Goal: Information Seeking & Learning: Compare options

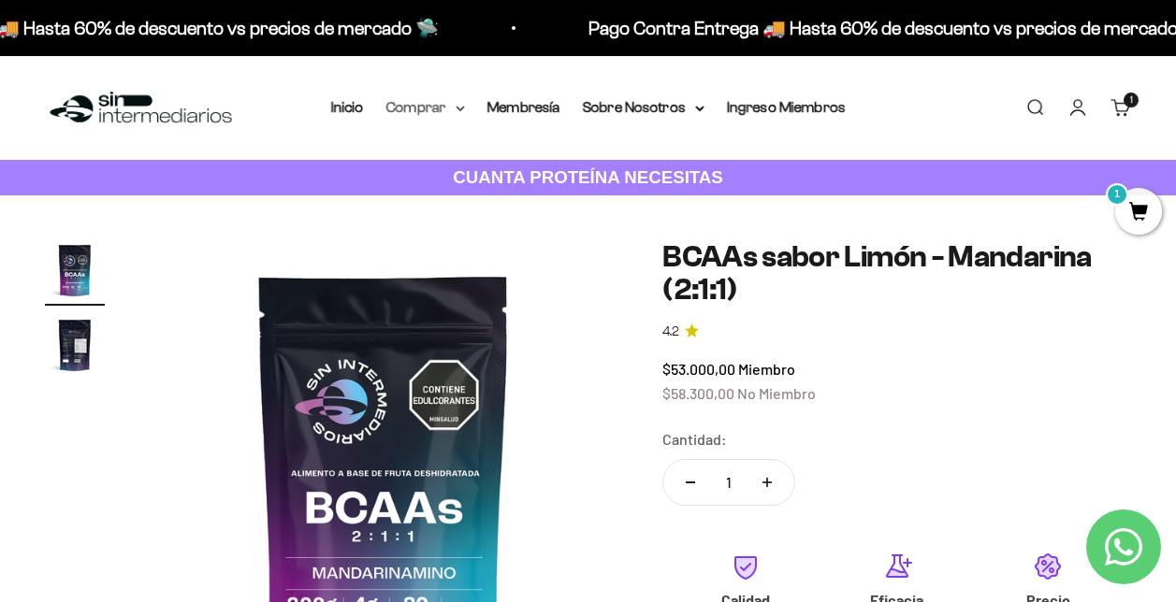
click at [460, 109] on icon at bounding box center [460, 109] width 9 height 7
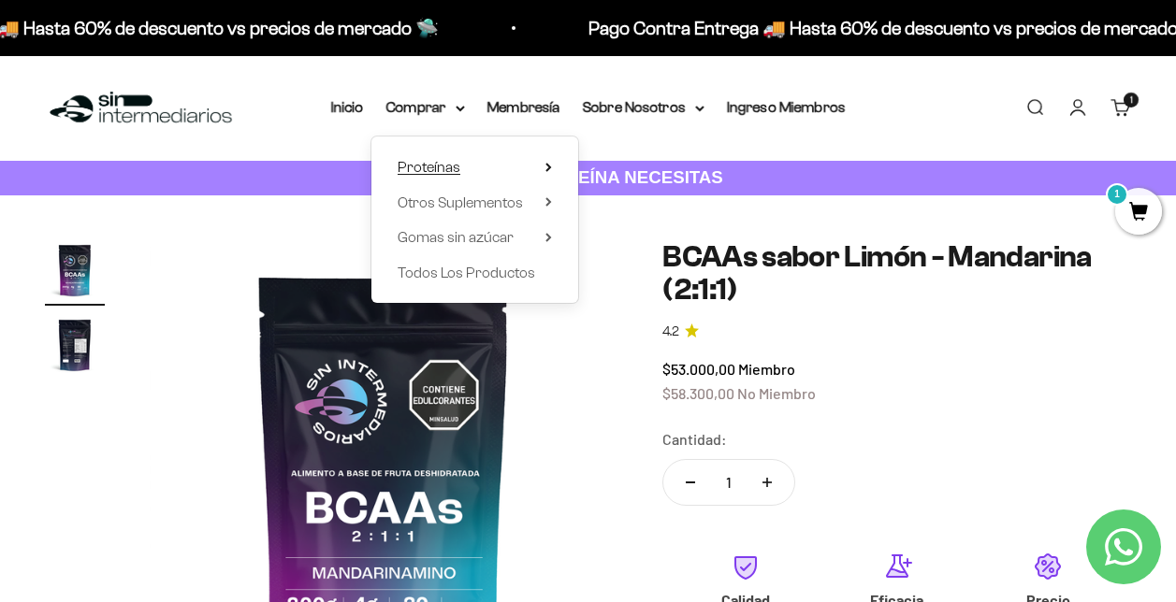
click at [548, 167] on icon at bounding box center [548, 167] width 4 height 7
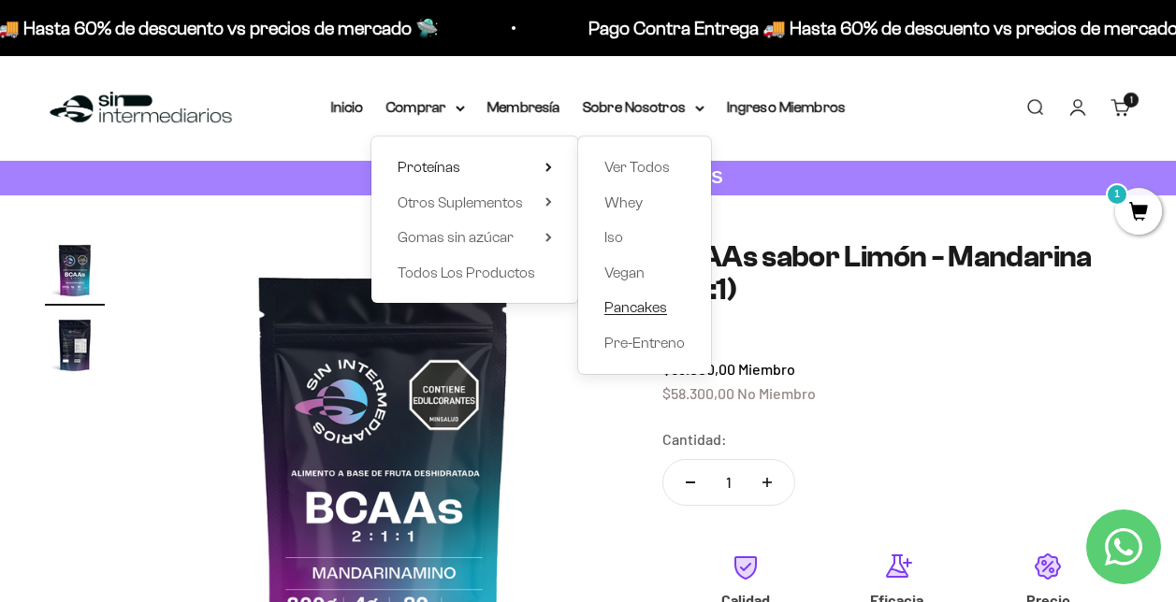
click at [626, 306] on span "Pancakes" at bounding box center [635, 307] width 63 height 16
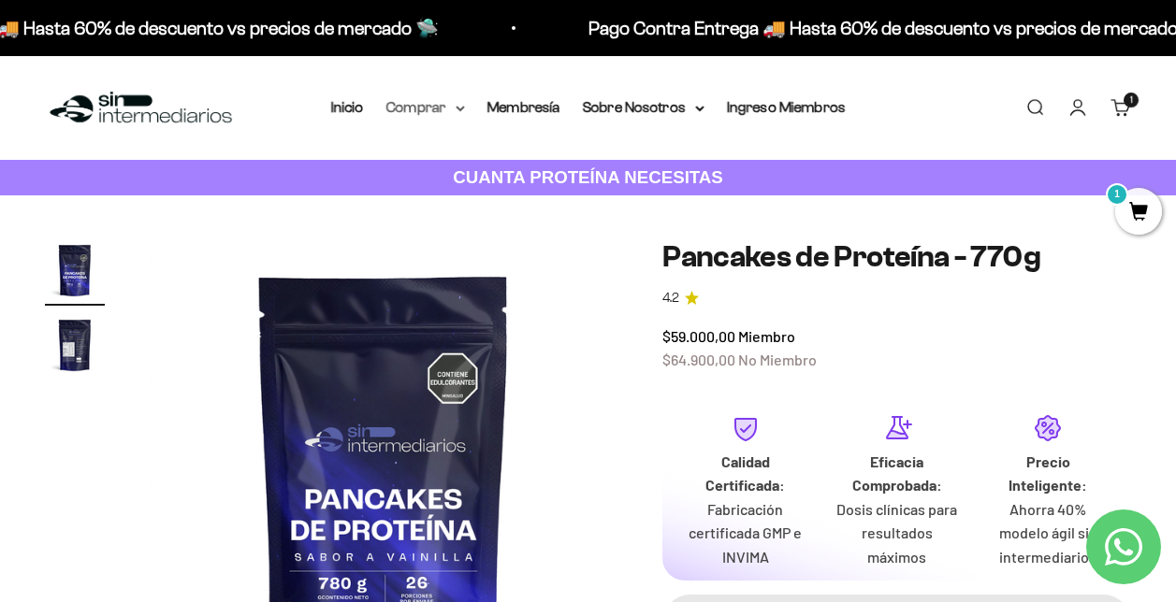
click at [459, 110] on icon at bounding box center [460, 109] width 9 height 7
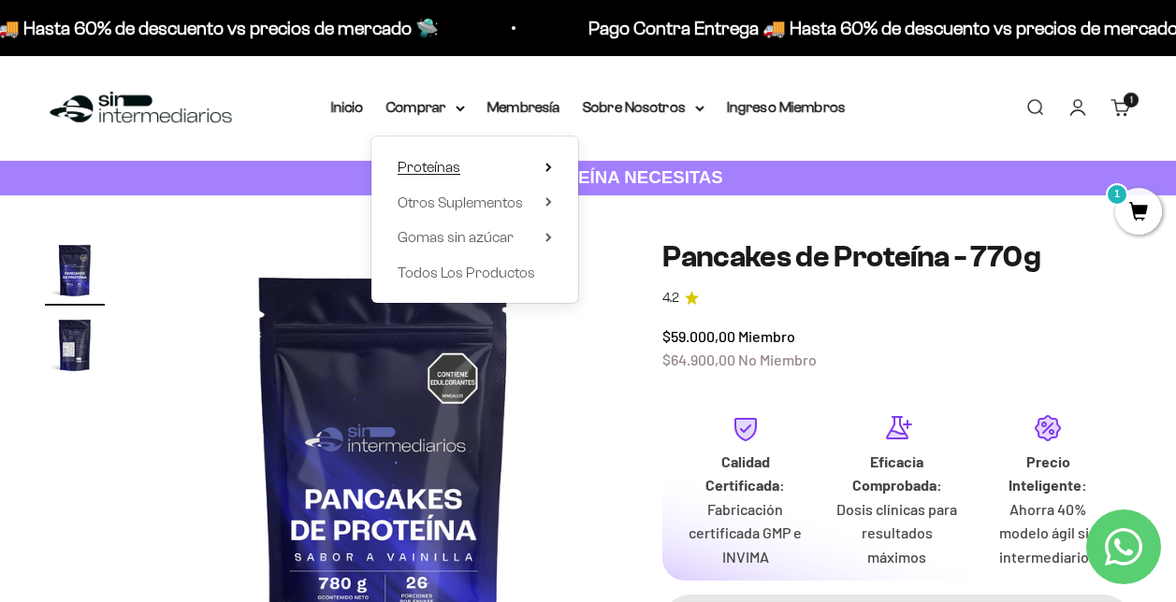
click at [544, 161] on summary "Proteínas" at bounding box center [475, 167] width 154 height 24
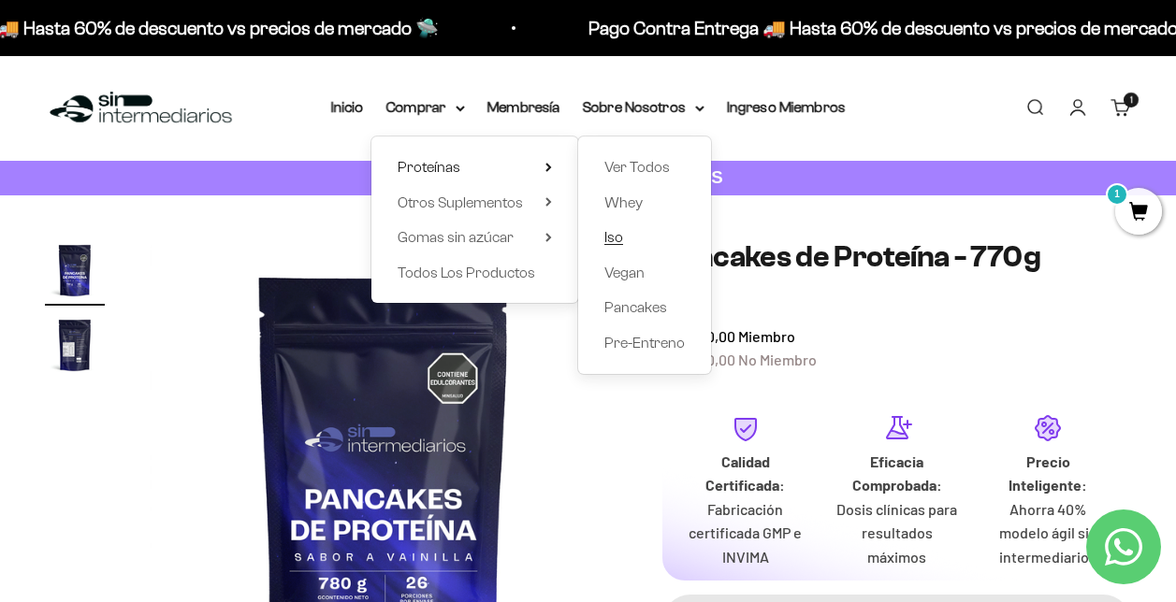
click at [609, 233] on span "Iso" at bounding box center [613, 237] width 19 height 16
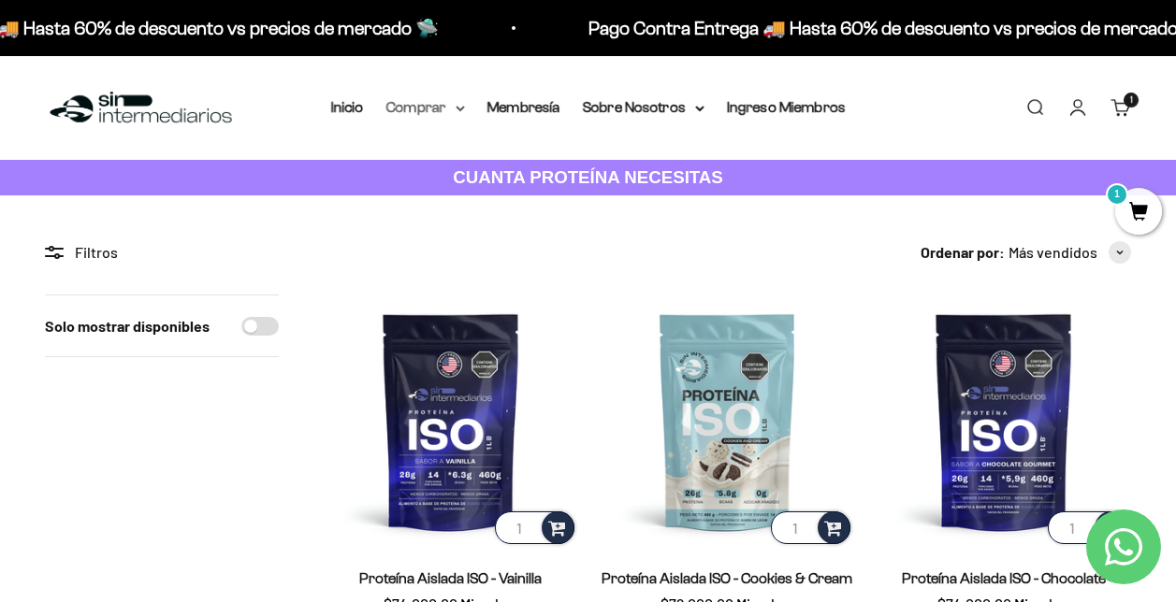
click at [454, 108] on summary "Comprar" at bounding box center [425, 107] width 79 height 24
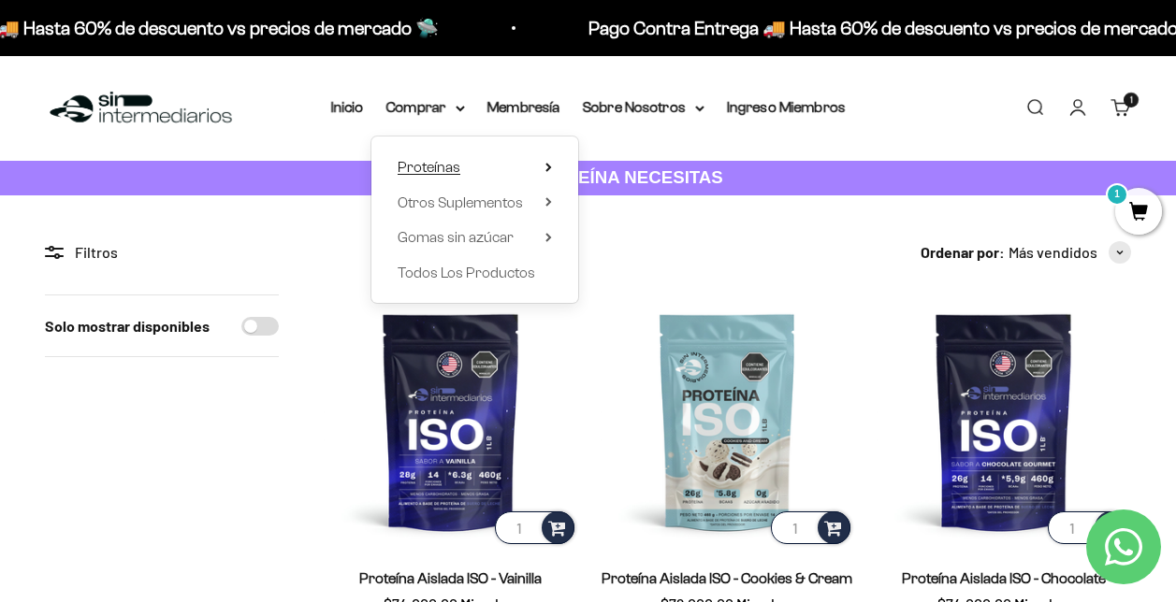
click at [542, 160] on summary "Proteínas" at bounding box center [475, 167] width 154 height 24
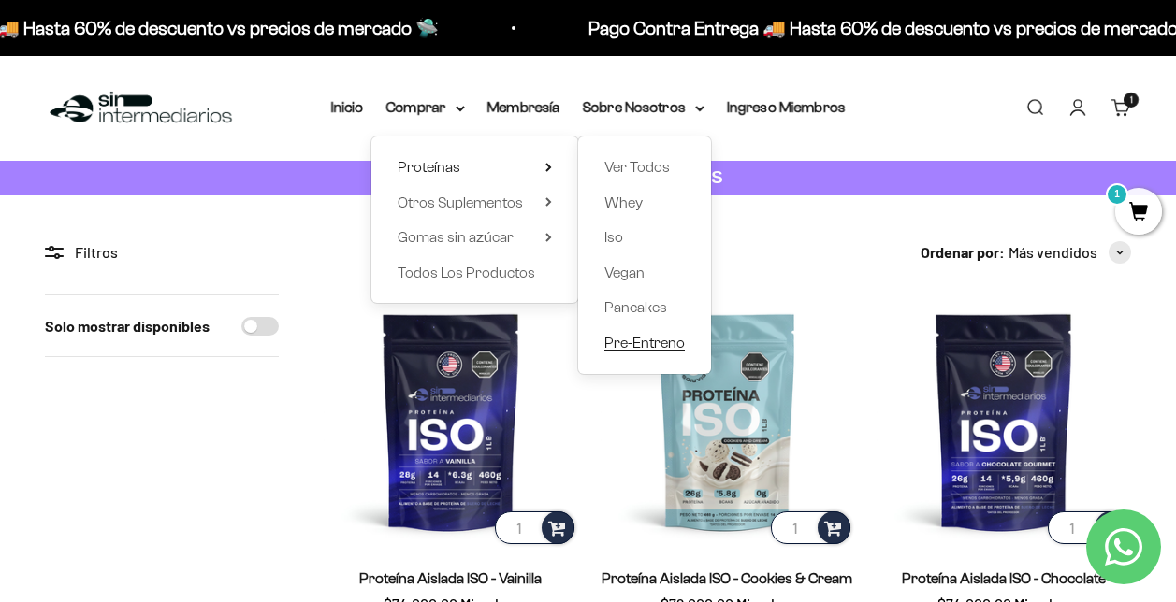
click at [621, 336] on span "Pre-Entreno" at bounding box center [644, 343] width 80 height 16
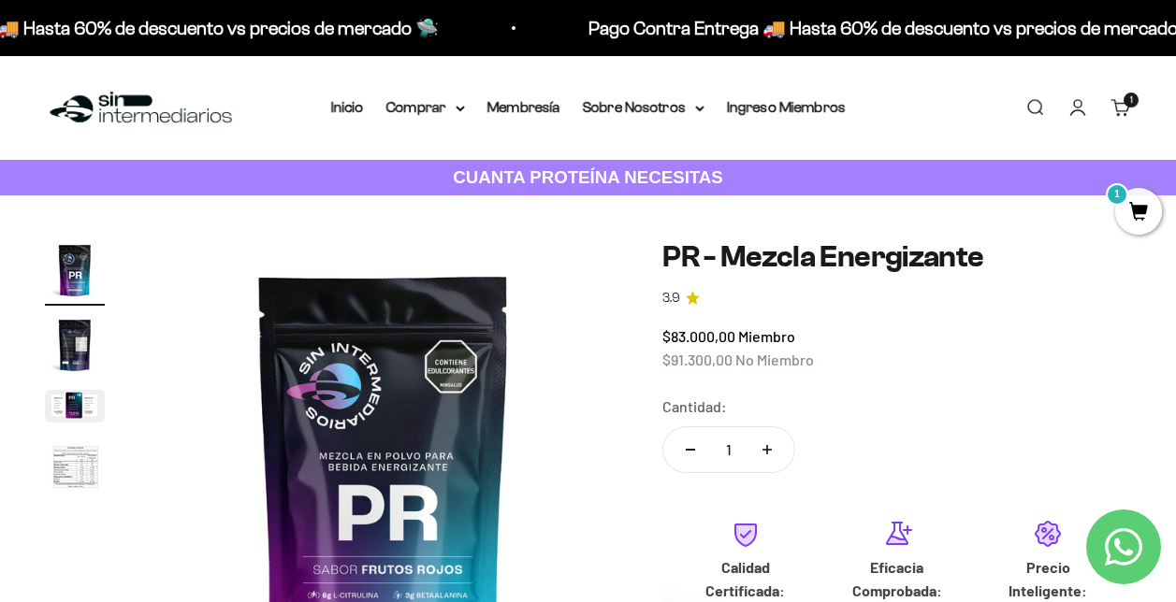
click at [86, 400] on img "Ir al artículo 3" at bounding box center [75, 406] width 60 height 33
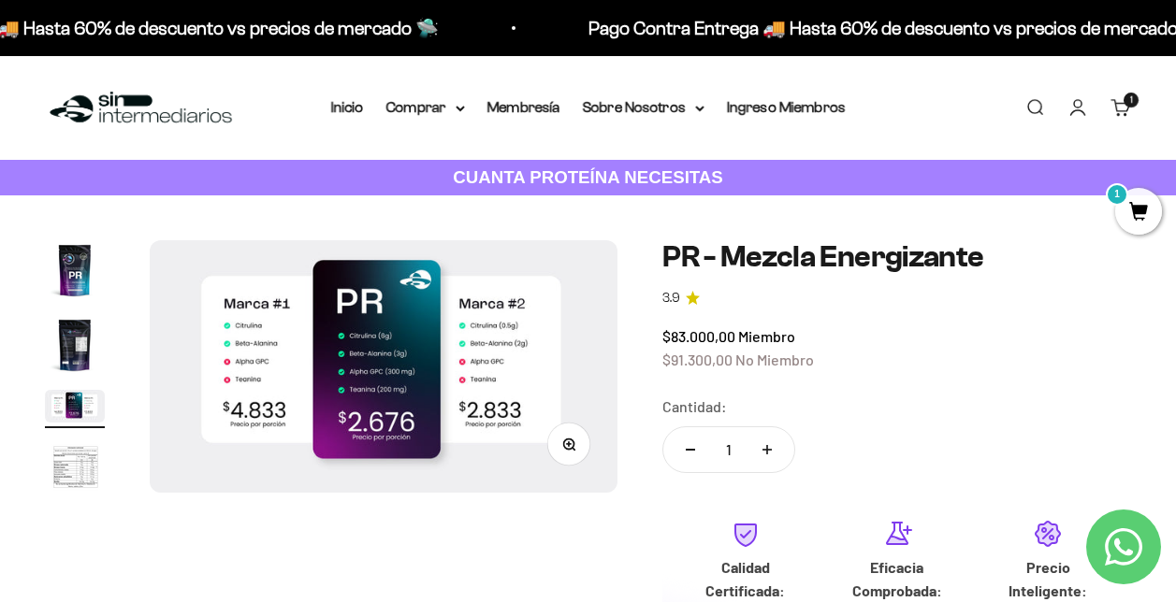
click at [80, 475] on img "Ir al artículo 4" at bounding box center [75, 469] width 60 height 62
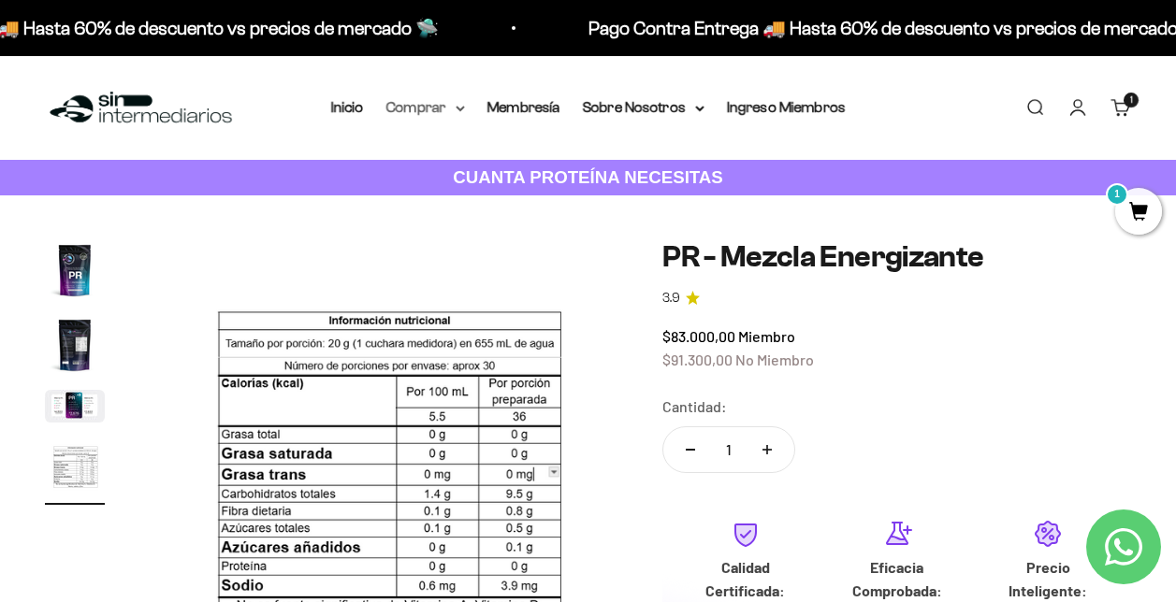
click at [455, 107] on summary "Comprar" at bounding box center [425, 107] width 79 height 24
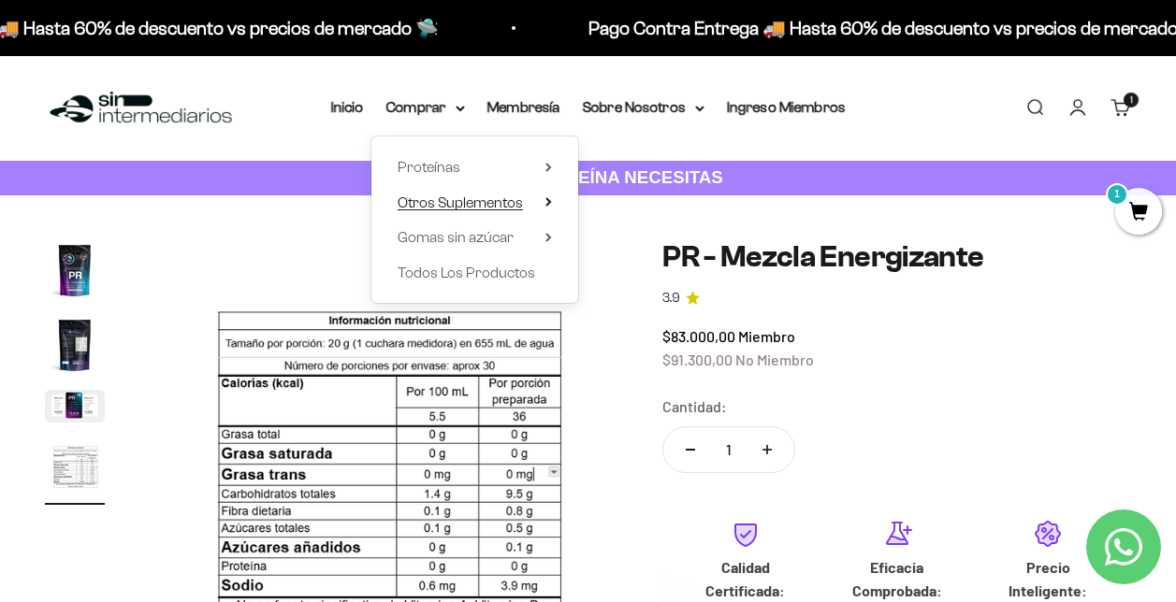
click at [542, 203] on summary "Otros Suplementos" at bounding box center [475, 203] width 154 height 24
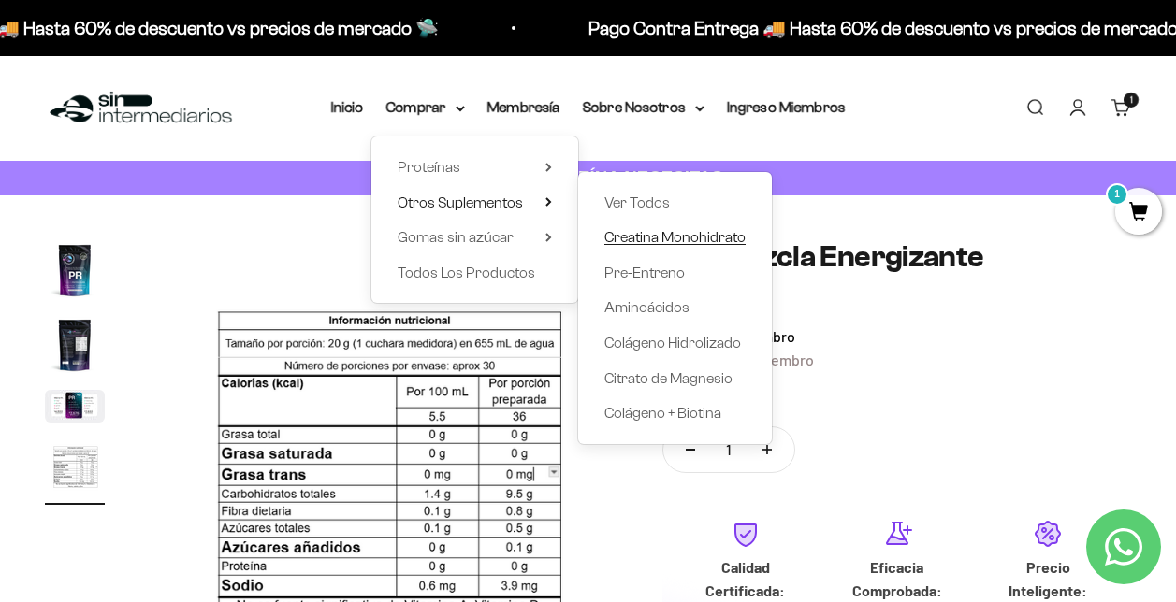
click at [677, 238] on span "Creatina Monohidrato" at bounding box center [674, 237] width 141 height 16
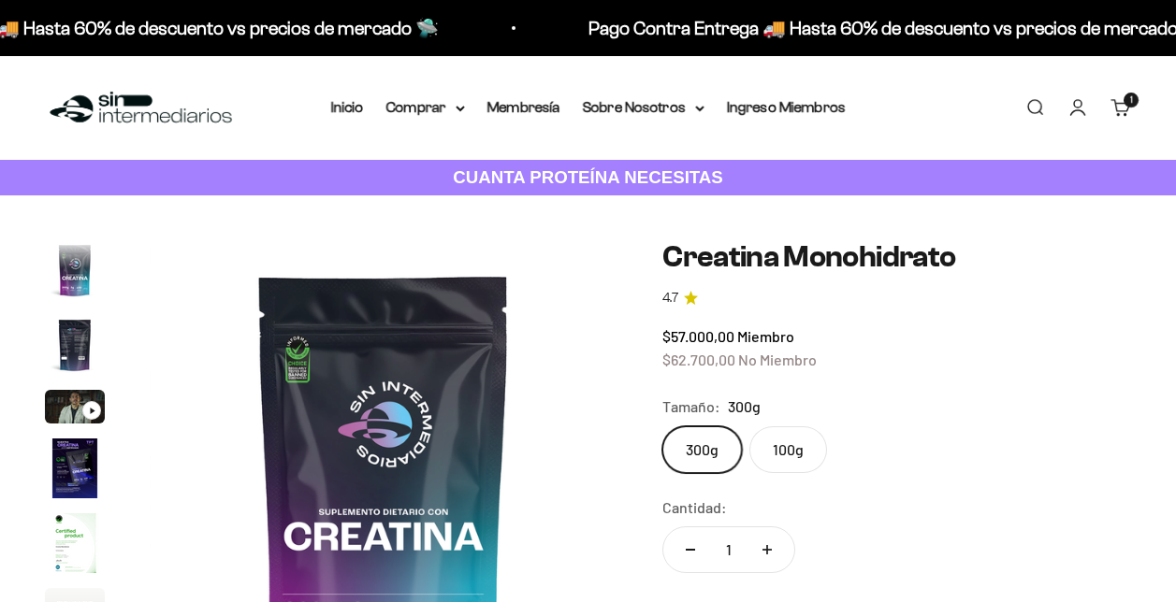
scroll to position [77, 0]
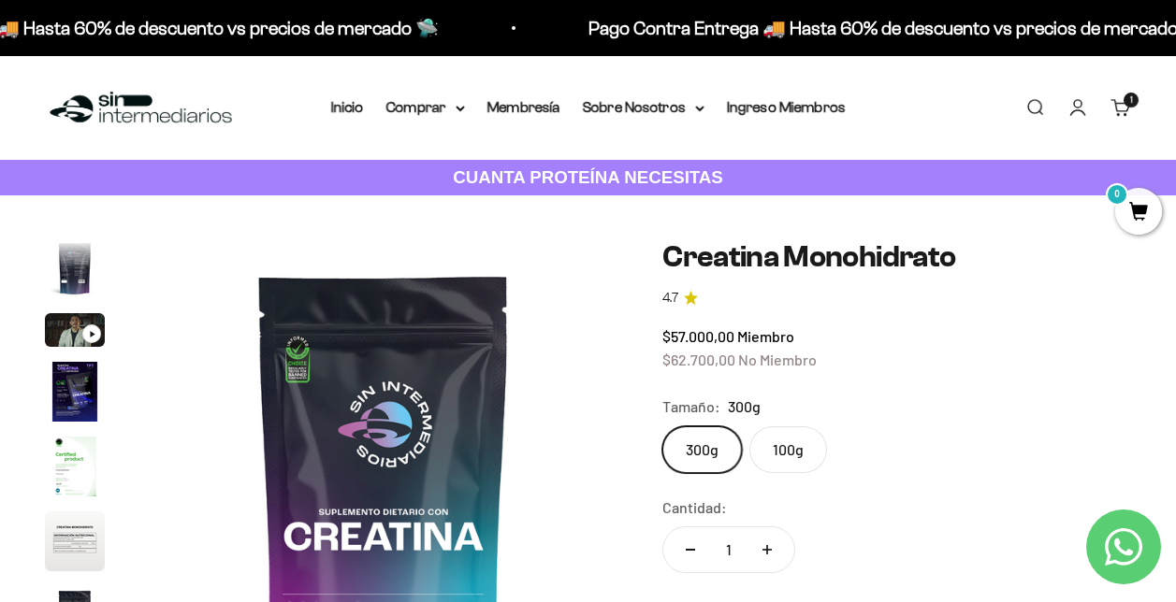
click at [74, 543] on img "Ir al artículo 6" at bounding box center [75, 542] width 60 height 60
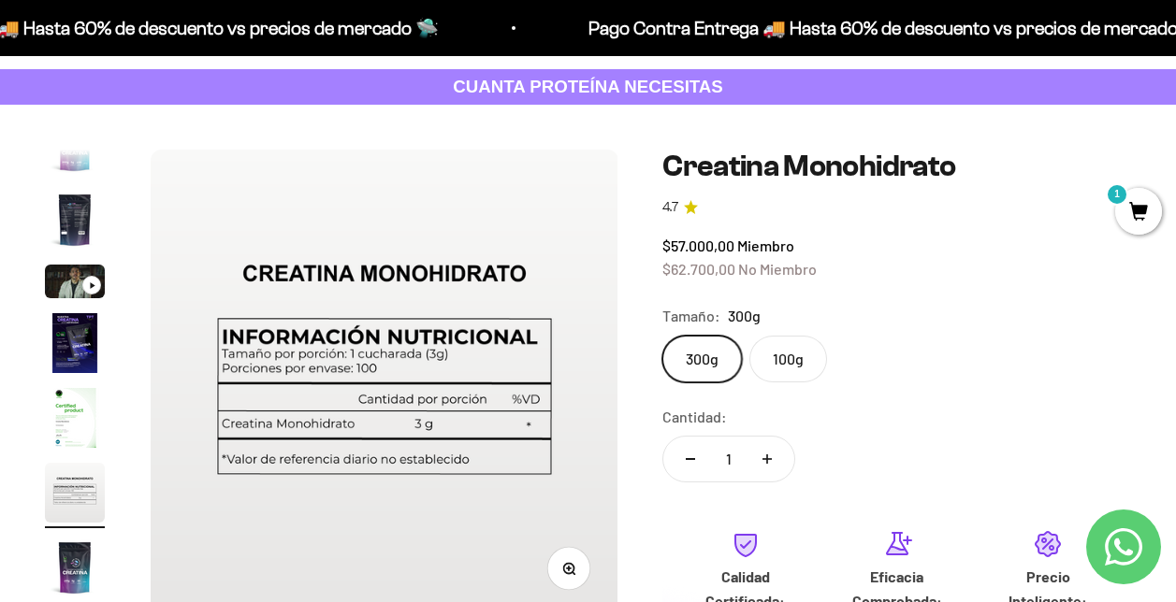
scroll to position [94, 0]
